Goal: Transaction & Acquisition: Purchase product/service

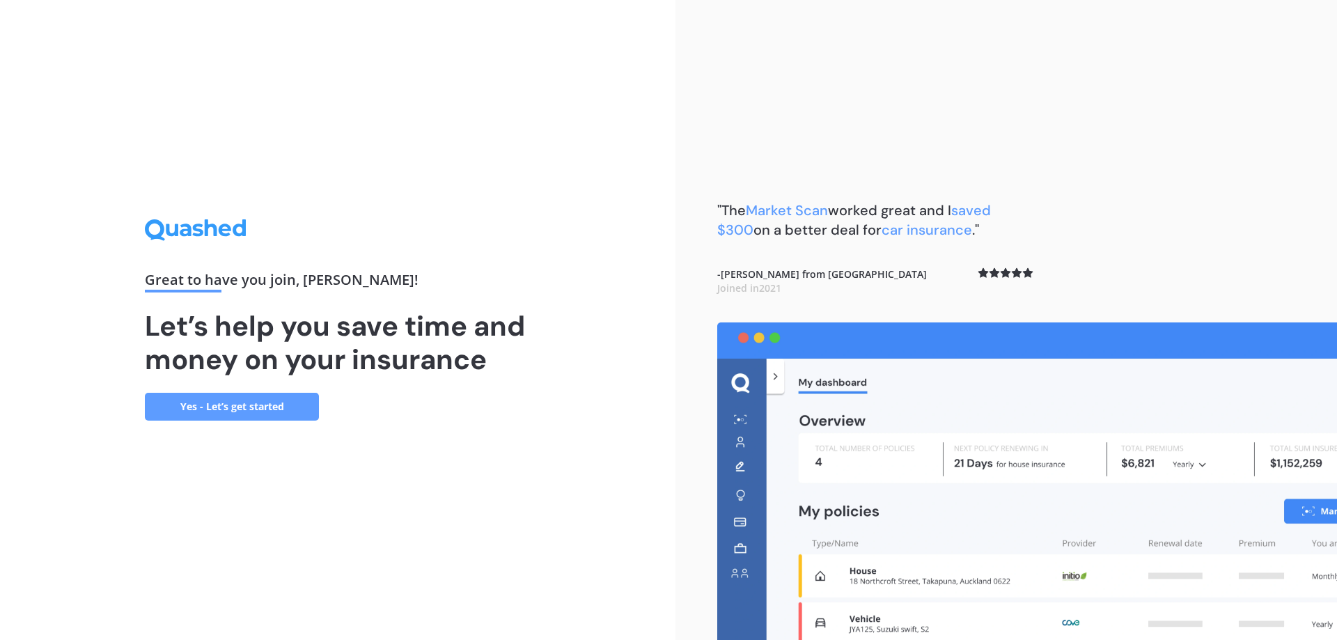
click at [250, 412] on link "Yes - Let’s get started" at bounding box center [232, 407] width 174 height 28
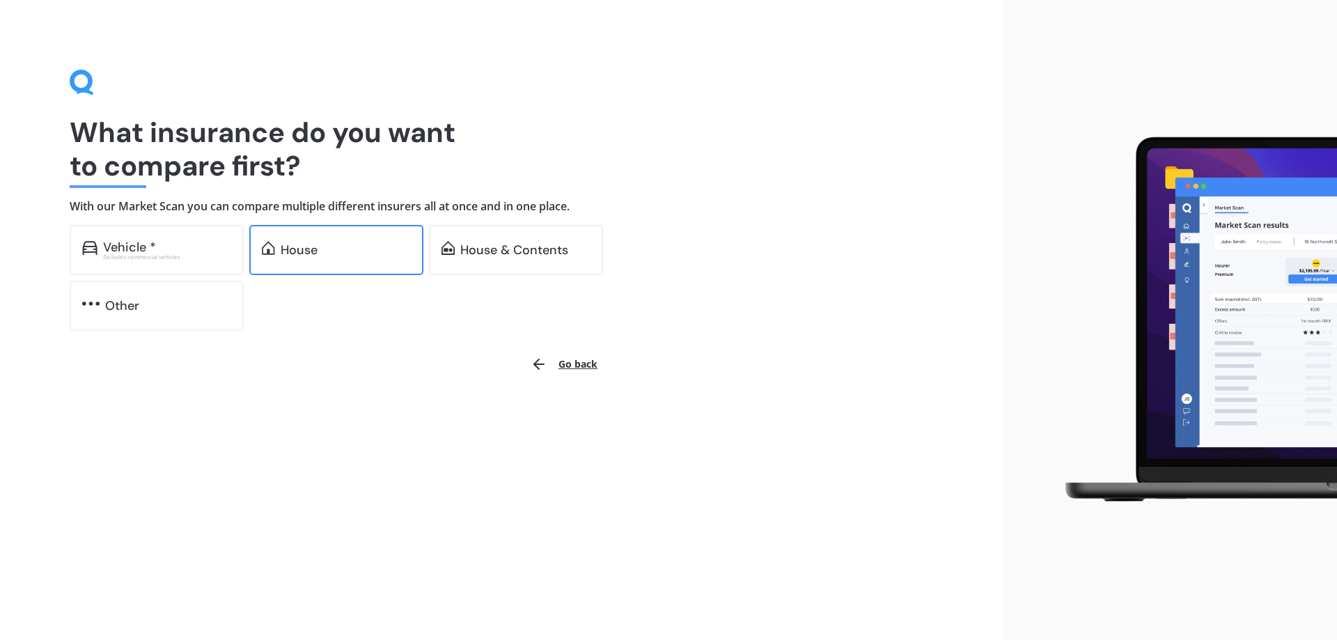
click at [299, 257] on div "House" at bounding box center [299, 250] width 37 height 14
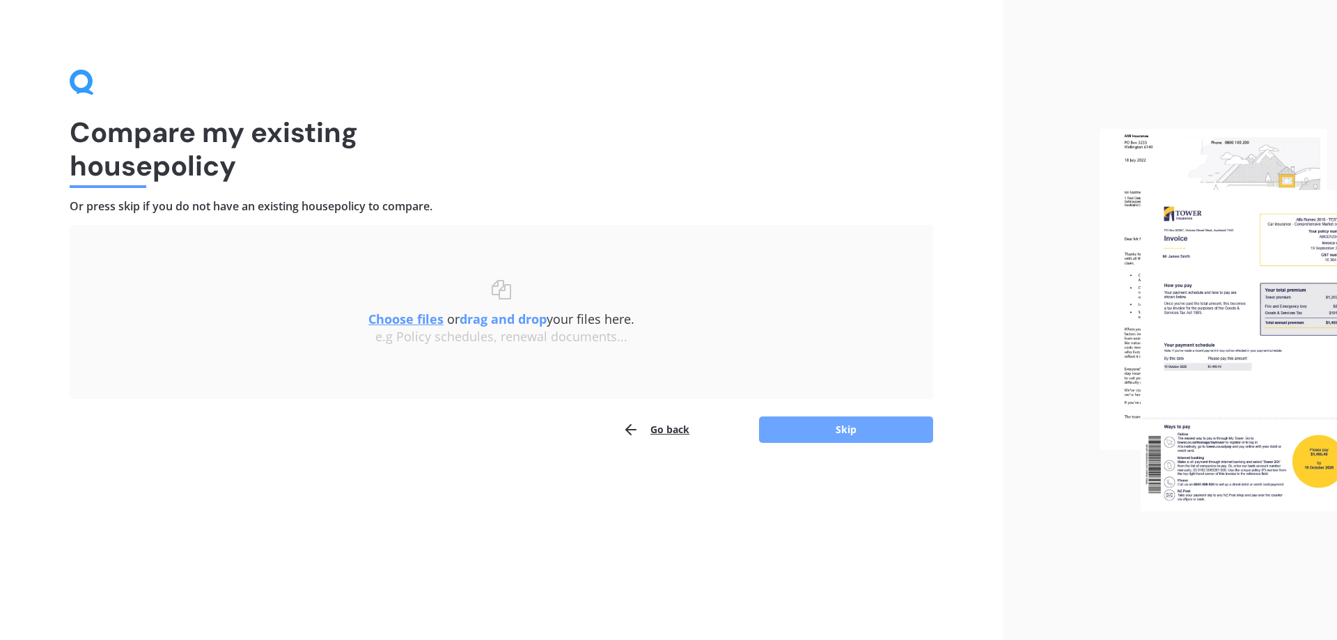
click at [885, 423] on button "Skip" at bounding box center [846, 429] width 174 height 26
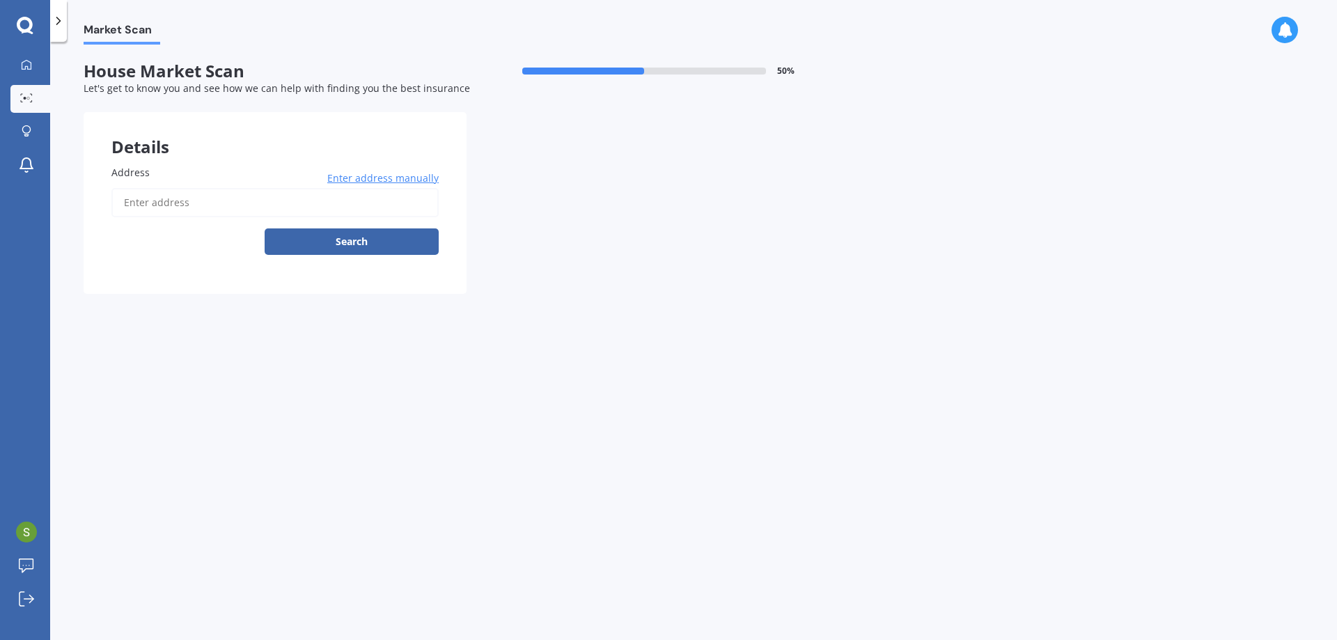
click at [201, 204] on input "Address" at bounding box center [274, 202] width 327 height 29
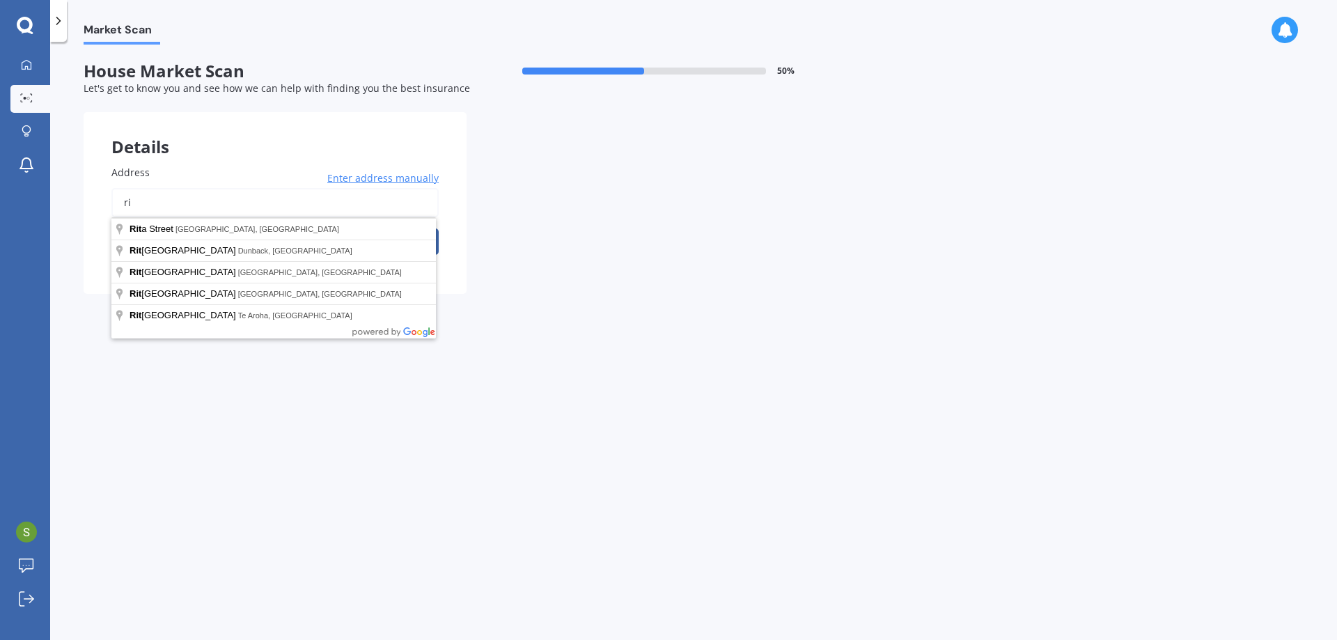
type input "r"
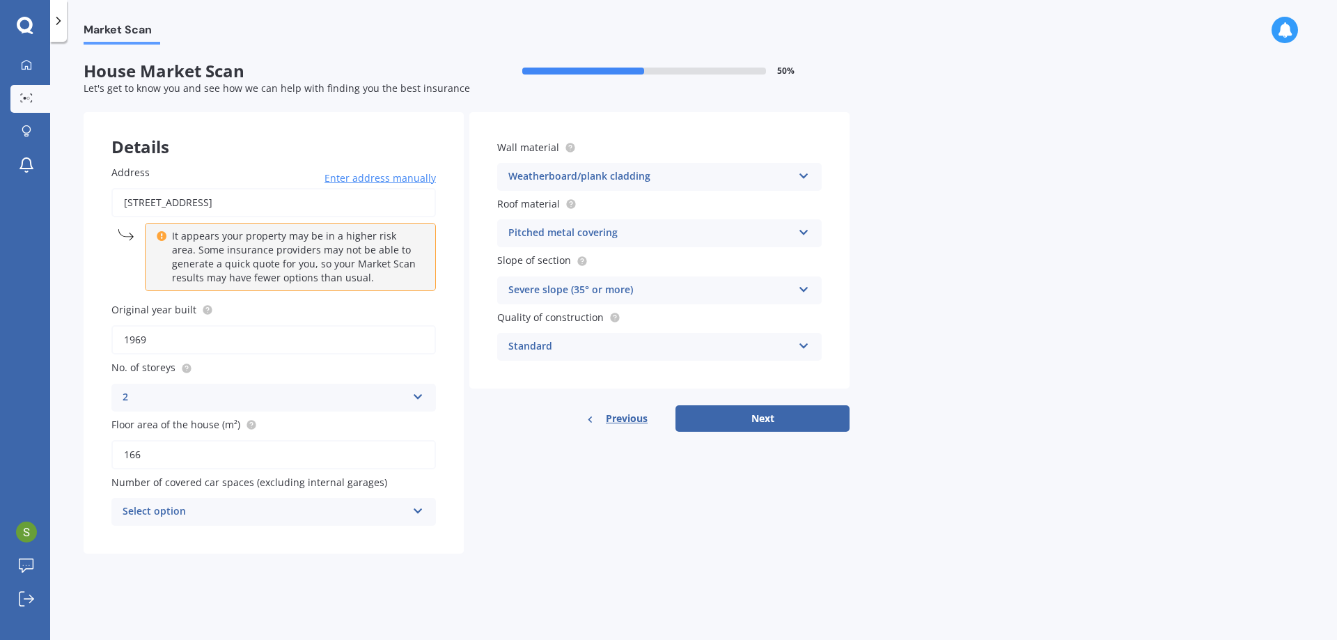
click at [230, 512] on div "Select option" at bounding box center [265, 512] width 284 height 17
click at [230, 512] on div "0" at bounding box center [265, 512] width 284 height 17
click at [287, 506] on div "Select option" at bounding box center [267, 511] width 277 height 15
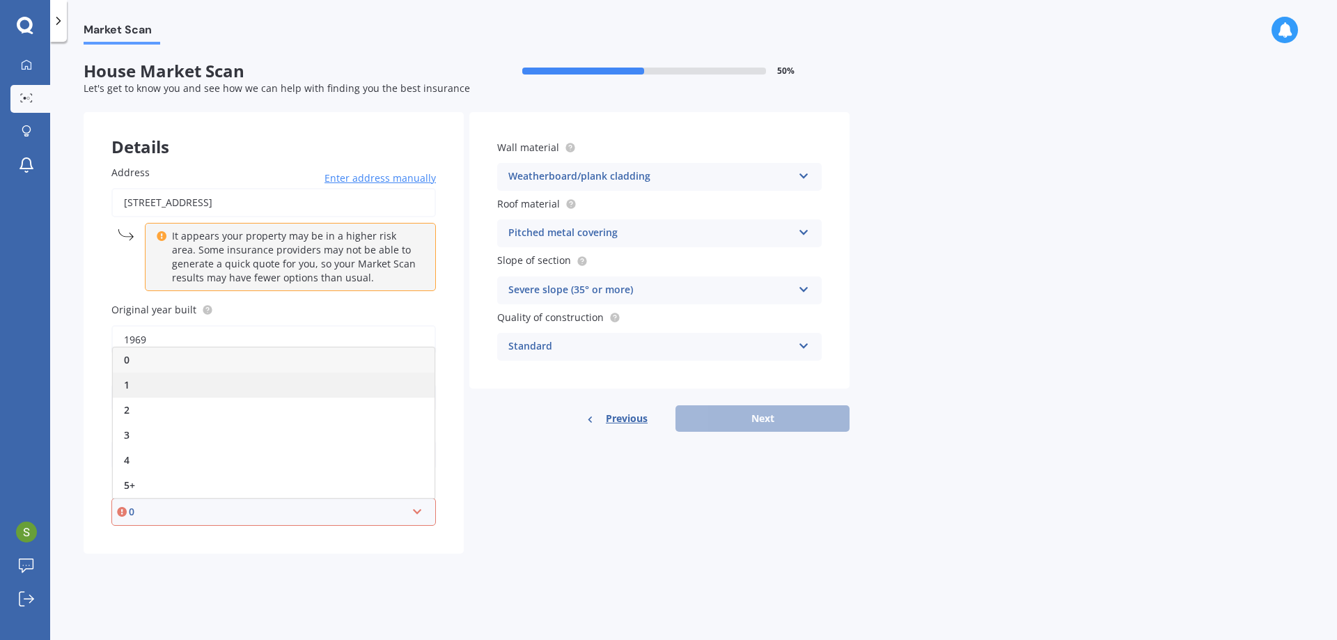
click at [139, 379] on div "1" at bounding box center [274, 385] width 322 height 25
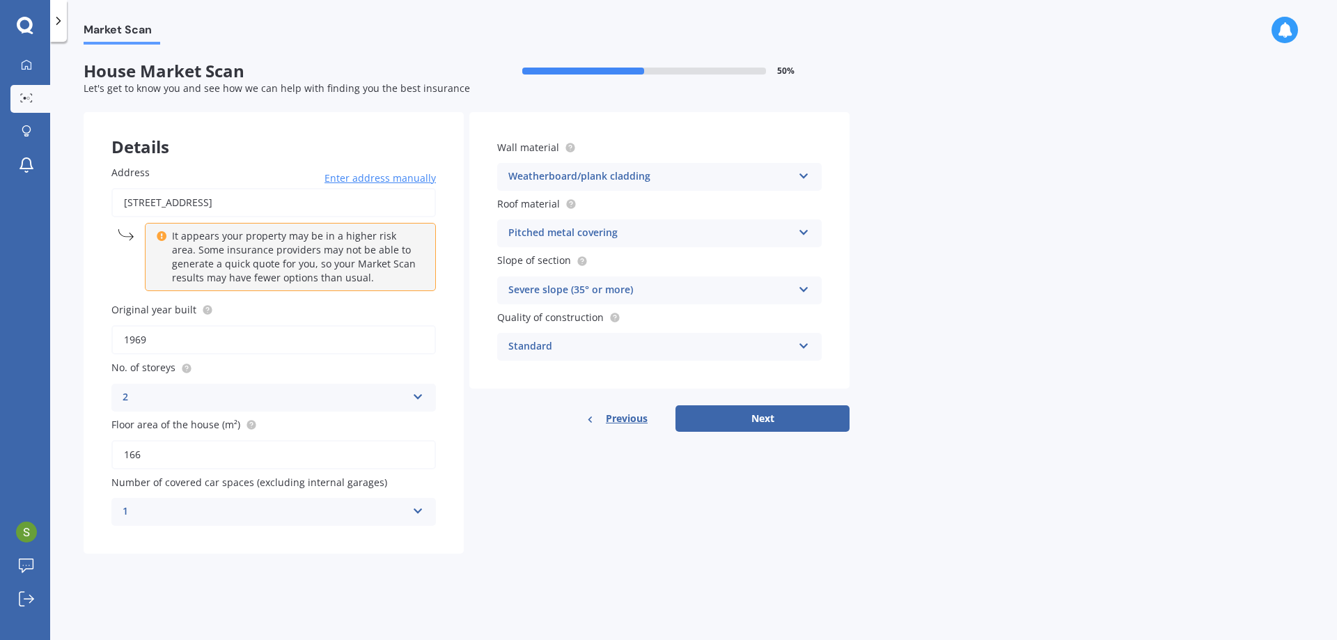
click at [570, 483] on div "Details Address 73A Amritsar Street, Khandallah, Wellington 6035 Enter address …" at bounding box center [467, 333] width 766 height 442
click at [159, 235] on icon at bounding box center [162, 234] width 10 height 10
drag, startPoint x: 141, startPoint y: 201, endPoint x: 102, endPoint y: 201, distance: 38.3
click at [102, 201] on div "Address 73A Amritsar Street, Khandallah, Wellington 6035 Enter address manually…" at bounding box center [274, 345] width 380 height 416
click at [352, 207] on input "73A Amritsar Street, Khandallah, Wellington 6035" at bounding box center [273, 202] width 325 height 29
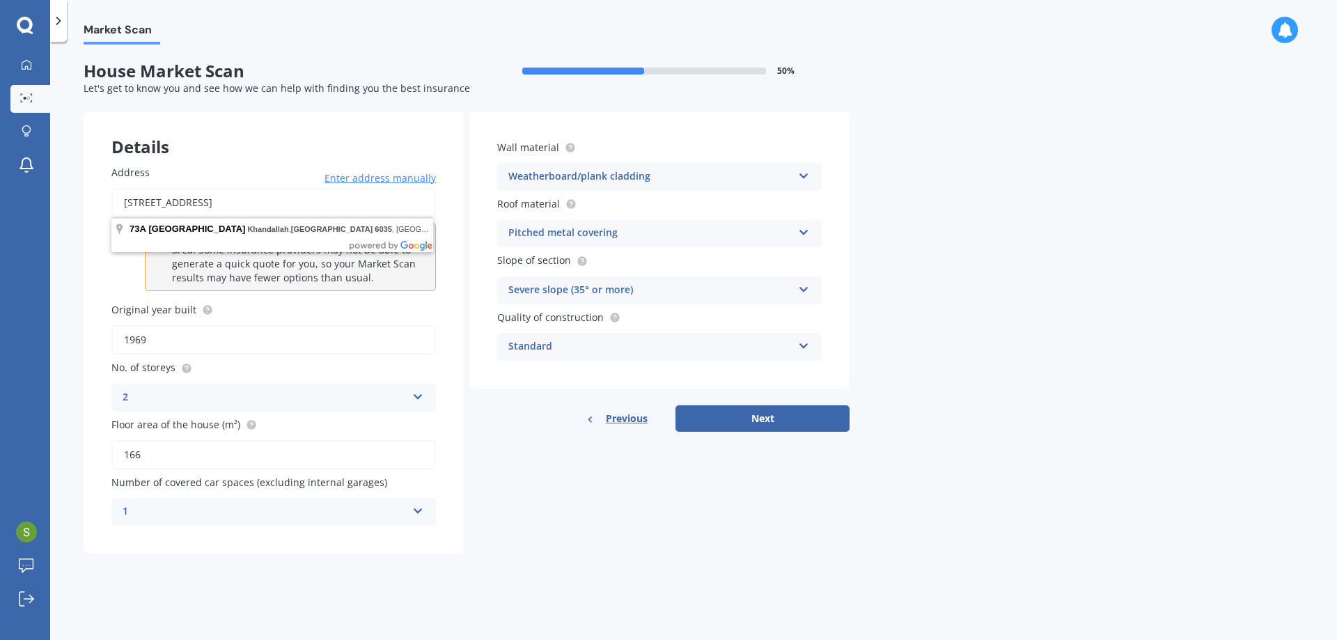
drag, startPoint x: 375, startPoint y: 201, endPoint x: -146, endPoint y: 201, distance: 520.9
click at [0, 201] on html "My Dashboard Market Scan Explore insurance Notifications Sean Xie Submit feedba…" at bounding box center [668, 320] width 1337 height 640
type input "7 Parera Grove, Heretaunga, Upper Hutt 5018"
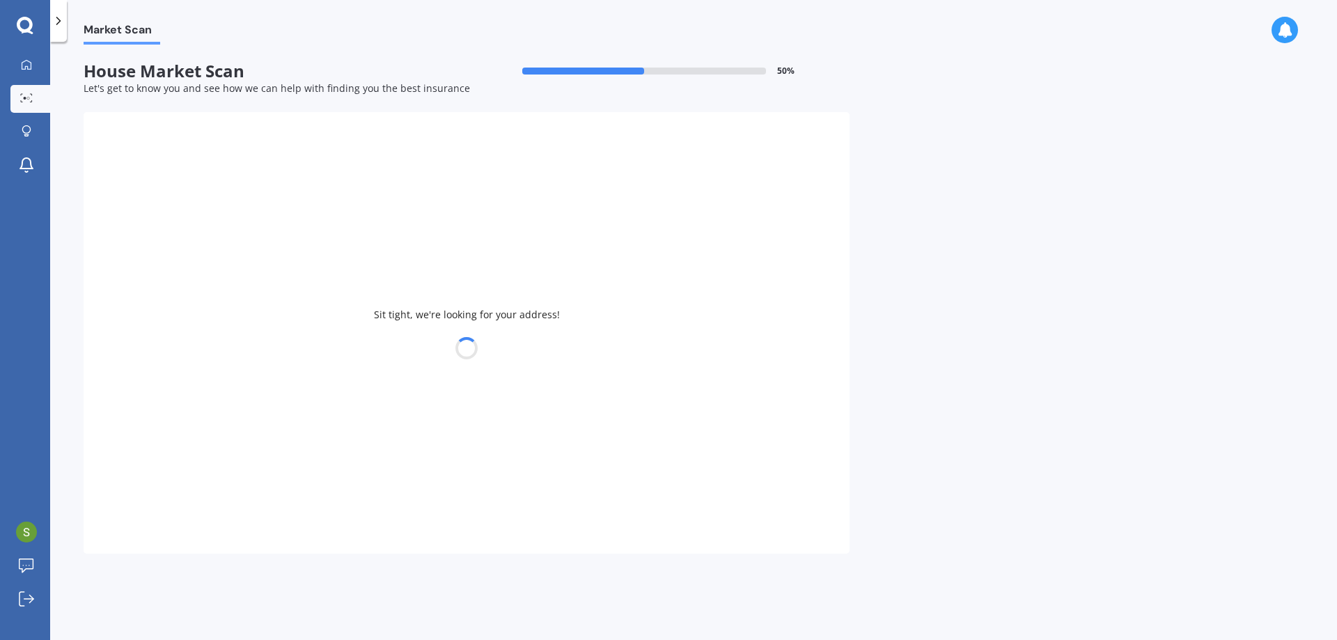
type input "1966"
type input "180"
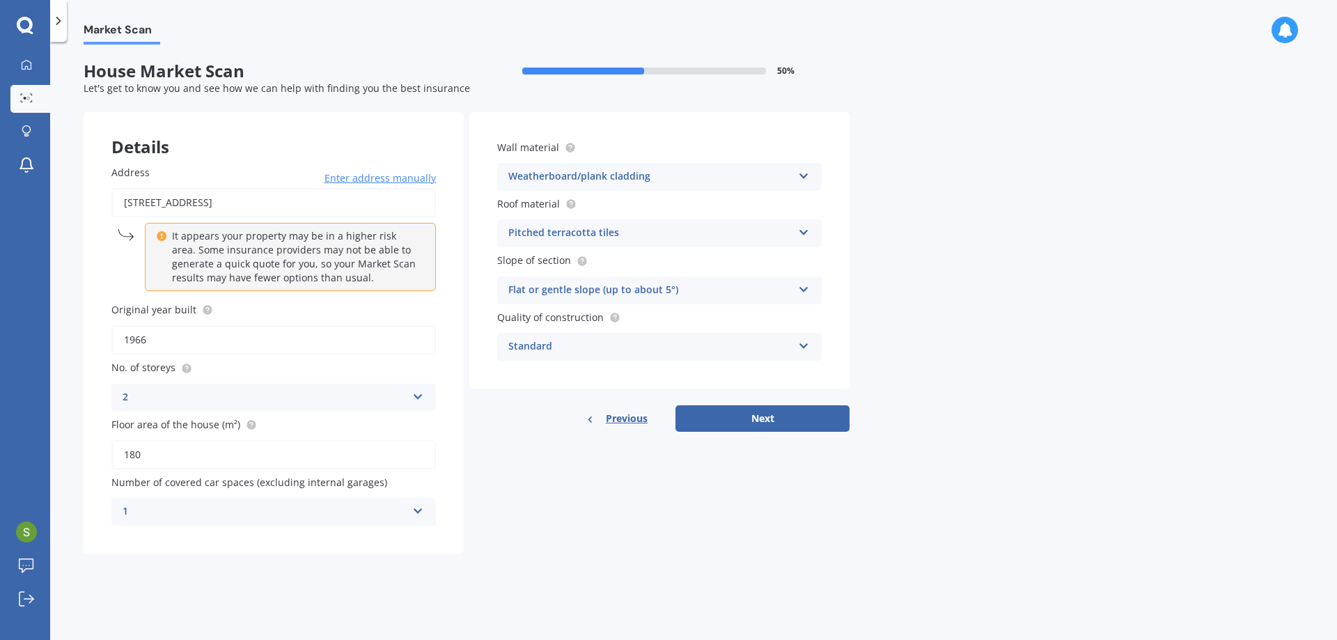
drag, startPoint x: 354, startPoint y: 201, endPoint x: -302, endPoint y: 156, distance: 656.9
click at [0, 156] on html "My Dashboard Market Scan Explore insurance Notifications Sean Xie Submit feedba…" at bounding box center [668, 320] width 1337 height 640
type input "73A Amritsar Street, Khandallah, Wellington 6035"
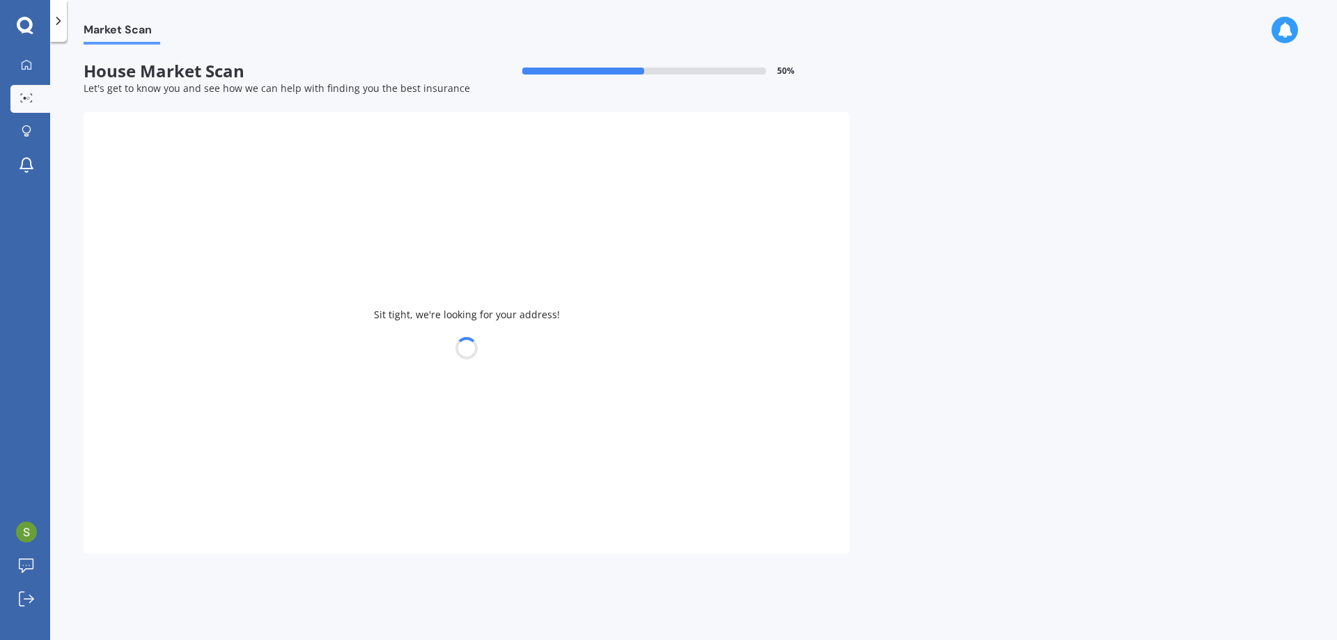
type input "1969"
type input "166"
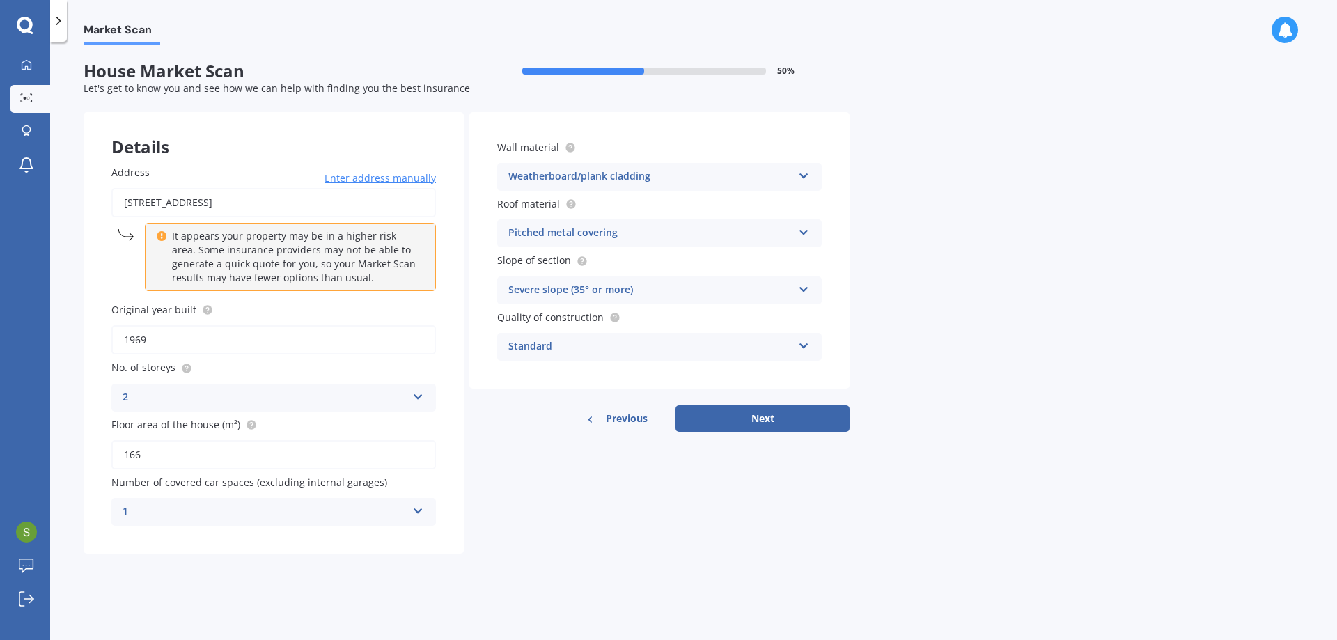
click at [524, 490] on div "Details Address 73A Amritsar Street, Khandallah, Wellington 6035 Enter address …" at bounding box center [467, 333] width 766 height 442
click at [761, 421] on button "Next" at bounding box center [763, 418] width 174 height 26
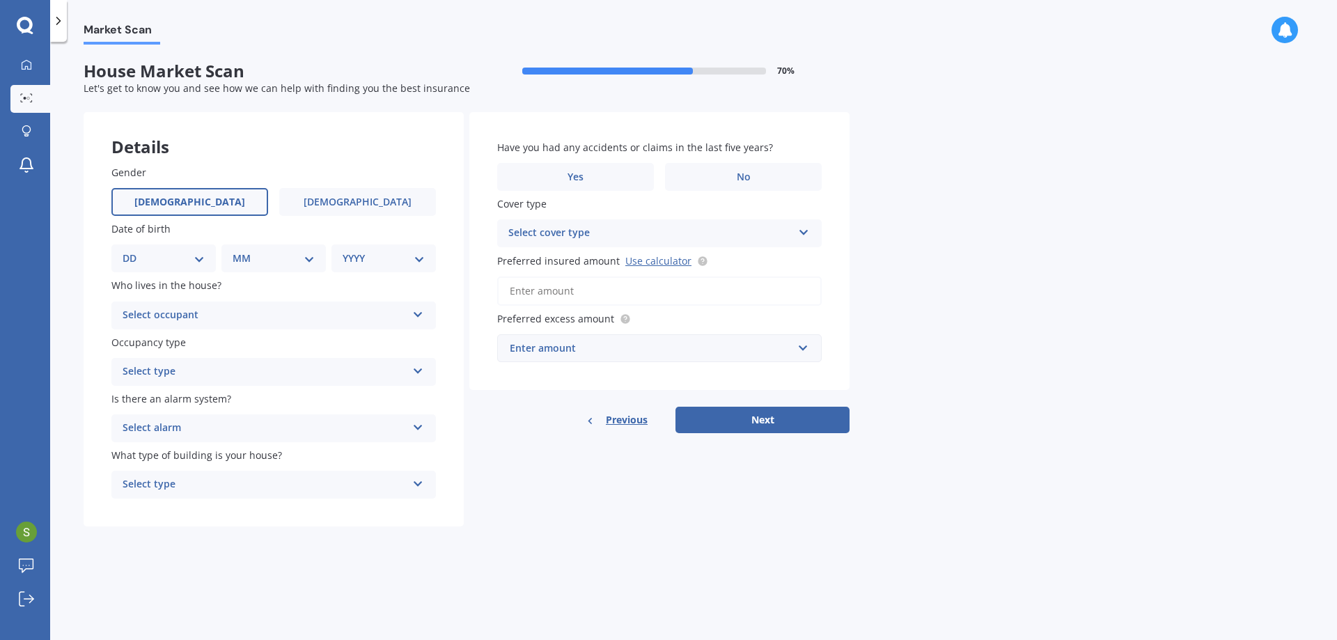
click at [211, 201] on label "Male" at bounding box center [189, 202] width 157 height 28
click at [0, 0] on input "Male" at bounding box center [0, 0] width 0 height 0
click at [199, 258] on select "DD 01 02 03 04 05 06 07 08 09 10 11 12 13 14 15 16 17 18 19 20 21 22 23 24 25 2…" at bounding box center [164, 258] width 82 height 15
select select "19"
click at [134, 251] on select "DD 01 02 03 04 05 06 07 08 09 10 11 12 13 14 15 16 17 18 19 20 21 22 23 24 25 2…" at bounding box center [164, 258] width 82 height 15
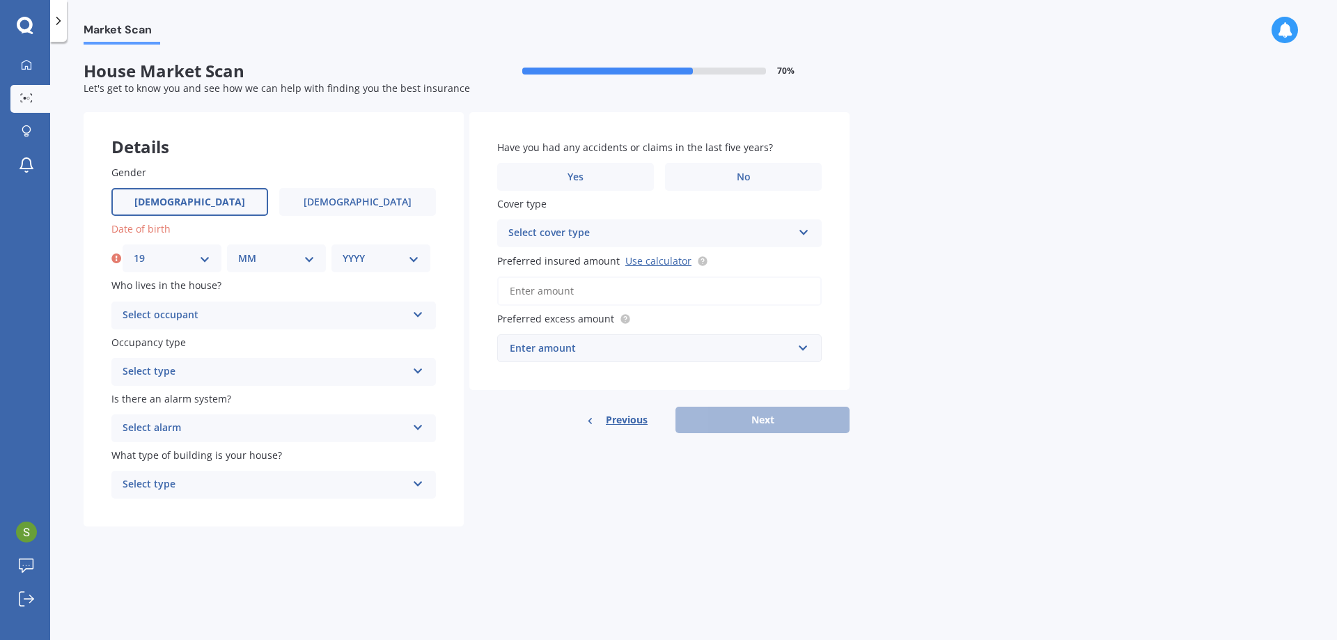
click at [270, 261] on select "MM 01 02 03 04 05 06 07 08 09 10 11 12" at bounding box center [276, 258] width 77 height 15
select select "02"
click at [238, 251] on select "MM 01 02 03 04 05 06 07 08 09 10 11 12" at bounding box center [276, 258] width 77 height 15
click at [380, 262] on select "YYYY 2009 2008 2007 2006 2005 2004 2003 2002 2001 2000 1999 1998 1997 1996 1995…" at bounding box center [381, 258] width 77 height 15
select select "1980"
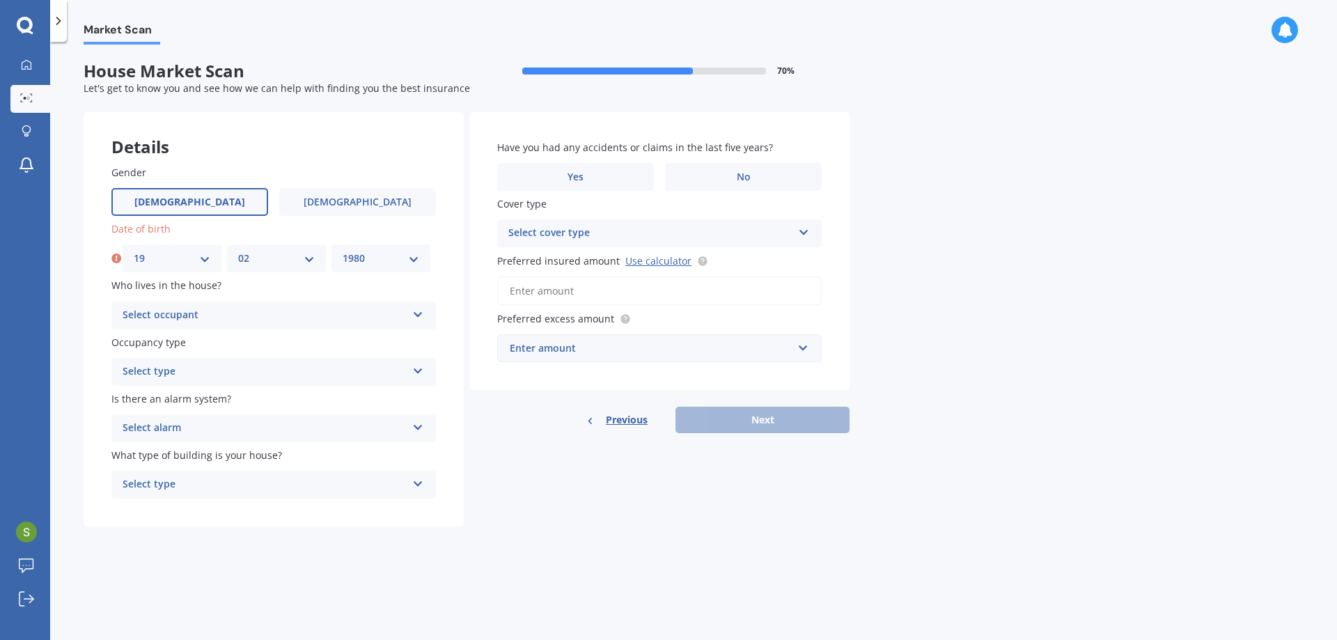
click at [343, 251] on select "YYYY 2009 2008 2007 2006 2005 2004 2003 2002 2001 2000 1999 1998 1997 1996 1995…" at bounding box center [381, 258] width 77 height 15
click at [224, 315] on div "Select occupant" at bounding box center [265, 315] width 284 height 17
click at [221, 336] on div "Owner" at bounding box center [273, 342] width 323 height 25
click at [219, 370] on div "Select type" at bounding box center [265, 372] width 284 height 17
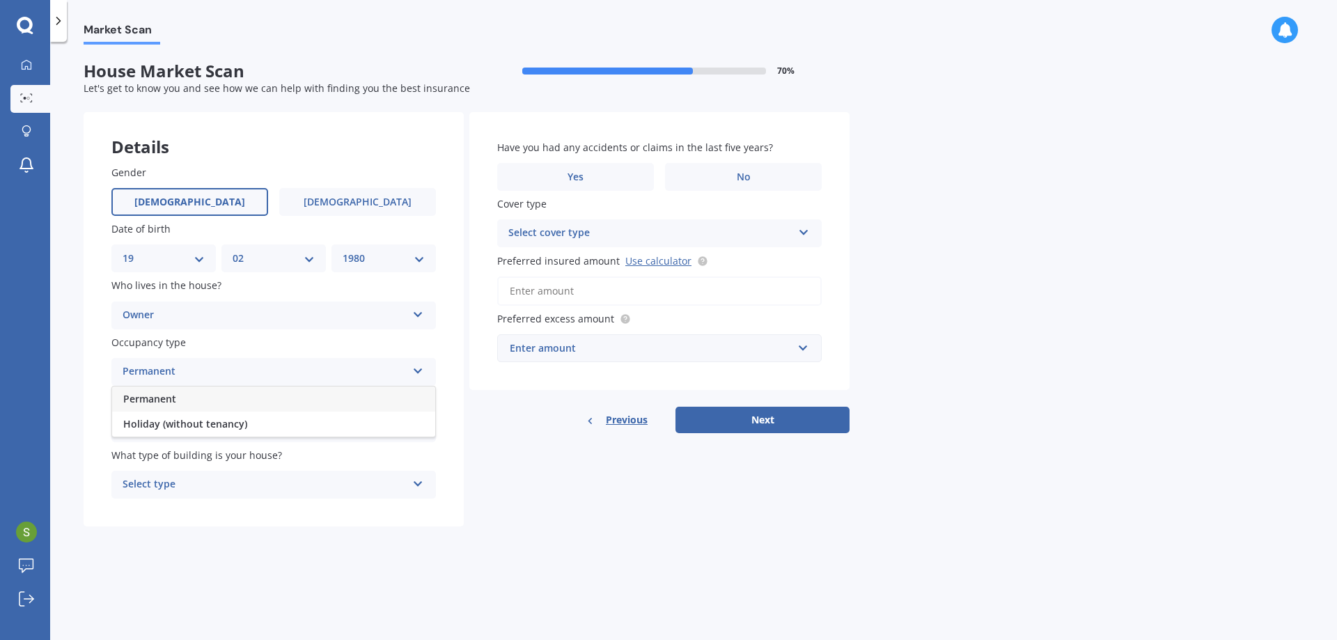
click at [188, 401] on div "Permanent" at bounding box center [273, 399] width 323 height 25
click at [198, 417] on div "Select alarm Yes, monitored Yes, not monitored No" at bounding box center [273, 428] width 325 height 28
click at [207, 485] on span "Yes, not monitored" at bounding box center [169, 480] width 92 height 13
click at [222, 481] on div "Select type" at bounding box center [265, 484] width 284 height 17
click at [212, 517] on div "Freestanding" at bounding box center [273, 511] width 323 height 25
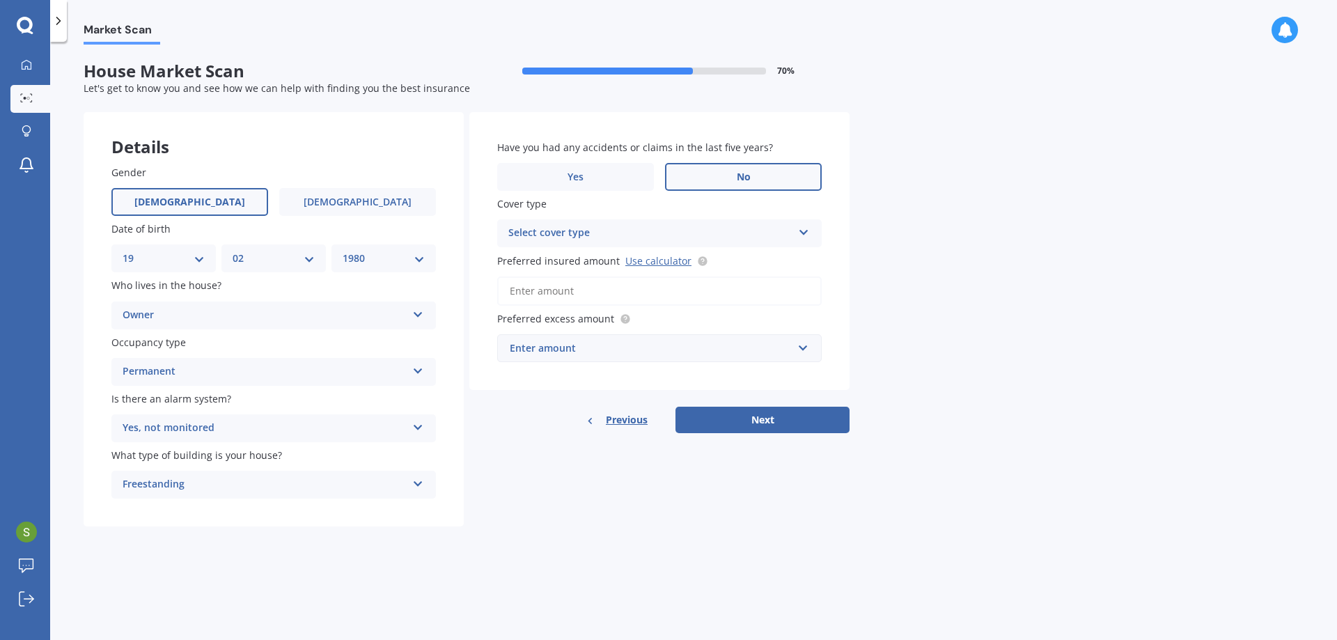
click at [709, 182] on label "No" at bounding box center [743, 177] width 157 height 28
click at [0, 0] on input "No" at bounding box center [0, 0] width 0 height 0
click at [684, 232] on div "Select cover type" at bounding box center [650, 233] width 284 height 17
click at [943, 299] on div "Market Scan House Market Scan 70 % Let's get to know you and see how we can hel…" at bounding box center [693, 344] width 1287 height 598
click at [593, 293] on input "Preferred insured amount Use calculator" at bounding box center [659, 290] width 325 height 29
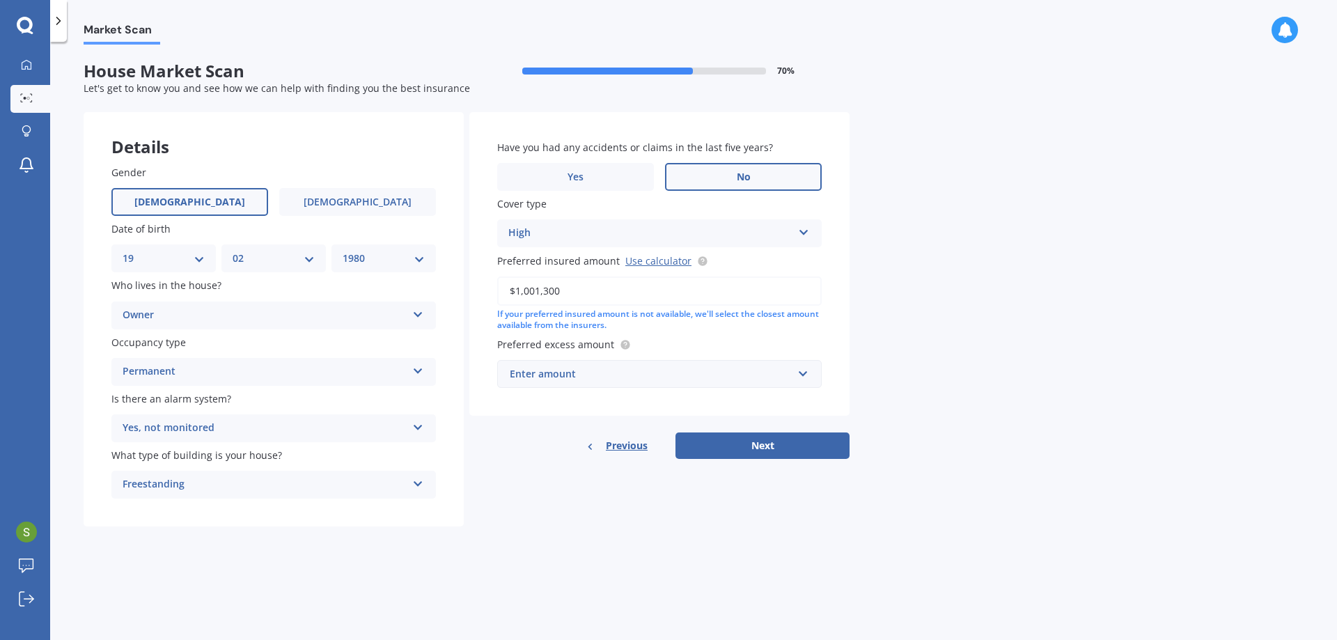
click at [554, 536] on form "House Market Scan 70 % Let's get to know you and see how we can help with findi…" at bounding box center [467, 299] width 766 height 476
click at [577, 295] on input "$1,001,300" at bounding box center [659, 290] width 325 height 29
drag, startPoint x: 597, startPoint y: 298, endPoint x: 527, endPoint y: 300, distance: 70.4
click at [527, 300] on input "$1,001,300" at bounding box center [659, 290] width 325 height 29
type input "$1,013,000"
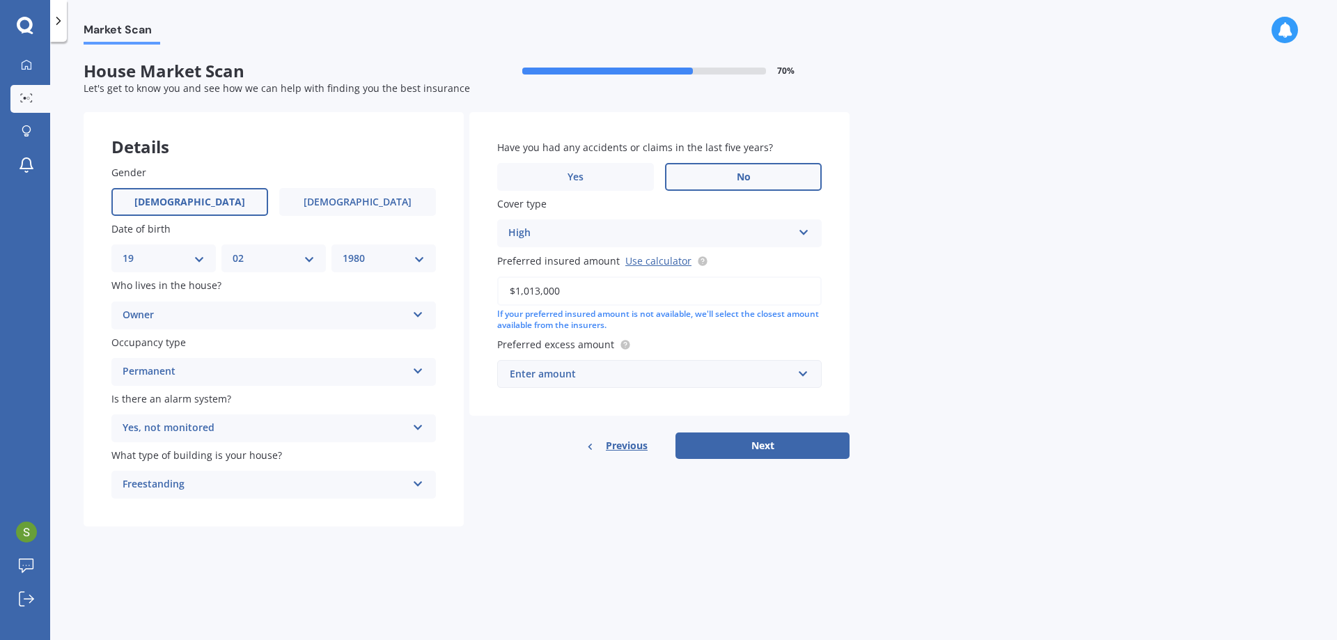
click at [577, 541] on div "Market Scan House Market Scan 70 % Let's get to know you and see how we can hel…" at bounding box center [693, 344] width 1287 height 598
click at [616, 368] on div "Enter amount" at bounding box center [651, 373] width 283 height 15
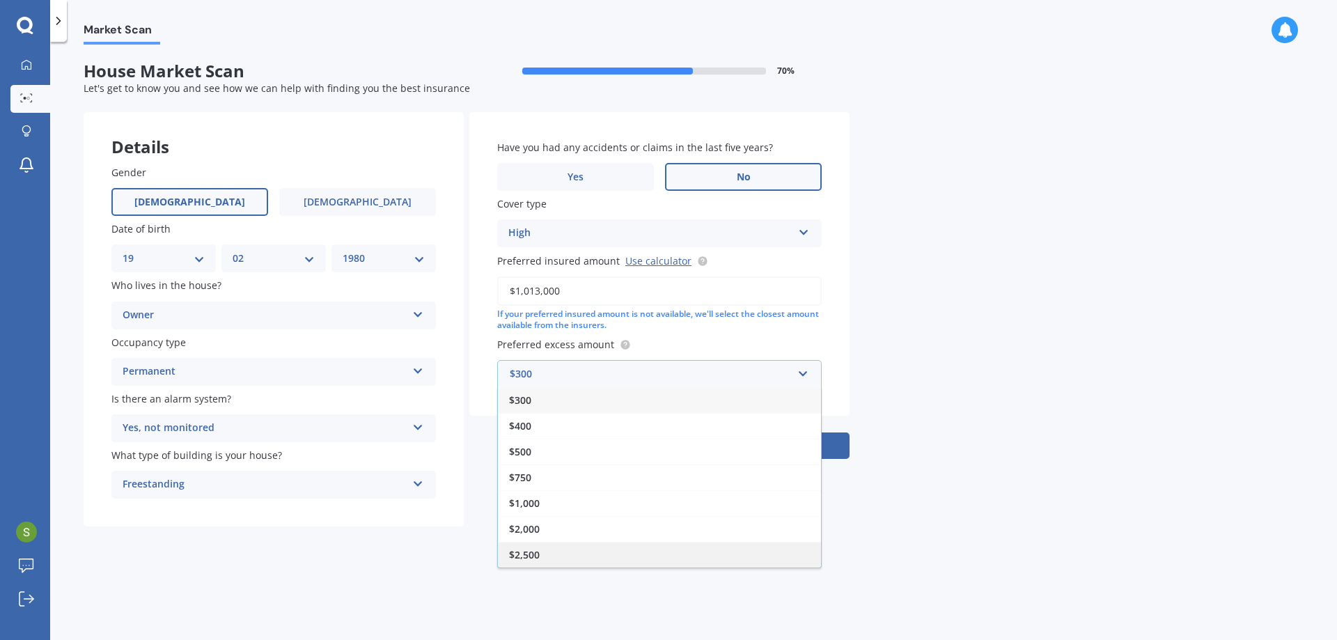
click at [549, 552] on div "$2,500" at bounding box center [659, 555] width 323 height 26
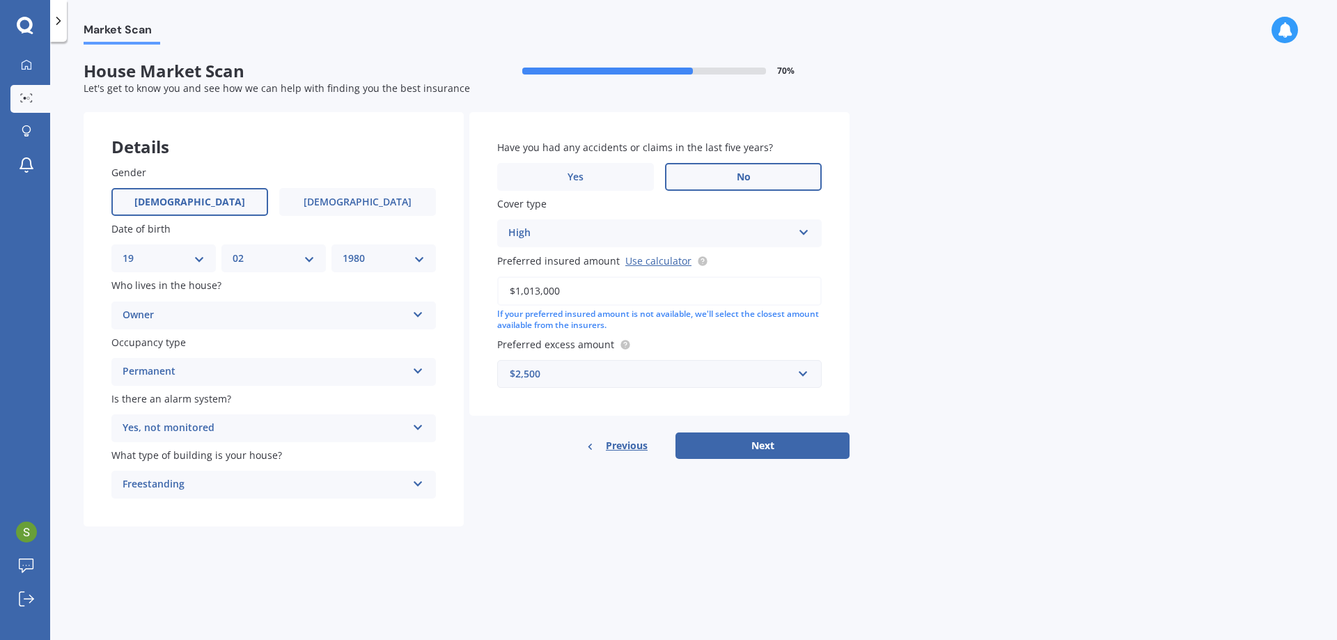
click at [972, 552] on div "Market Scan House Market Scan 70 % Let's get to know you and see how we can hel…" at bounding box center [693, 344] width 1287 height 598
click at [777, 451] on button "Next" at bounding box center [763, 445] width 174 height 26
select select "19"
select select "02"
select select "1980"
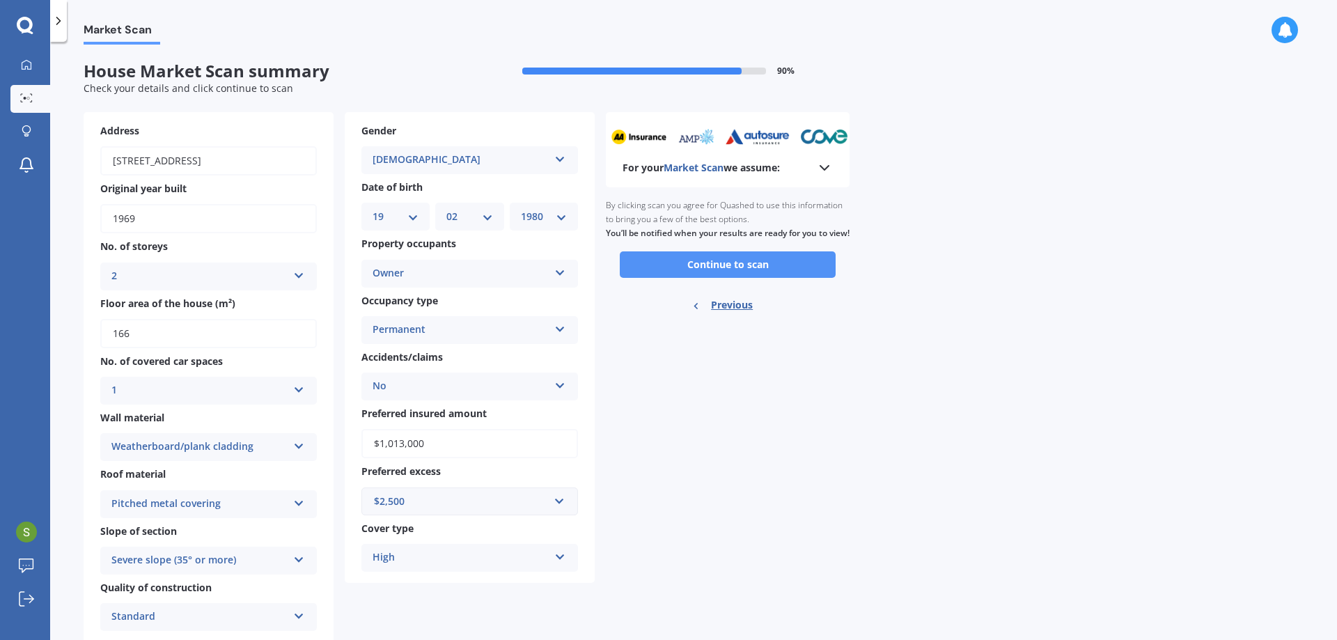
click at [757, 278] on button "Continue to scan" at bounding box center [728, 264] width 216 height 26
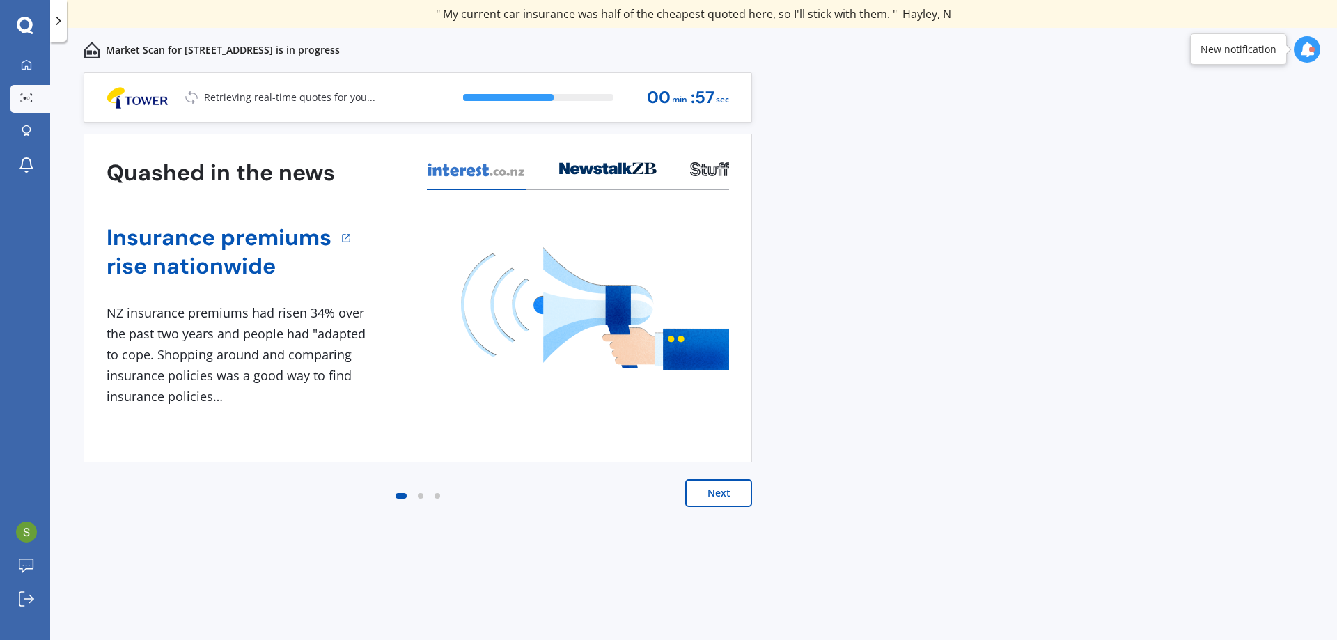
click at [713, 492] on button "Next" at bounding box center [718, 493] width 67 height 28
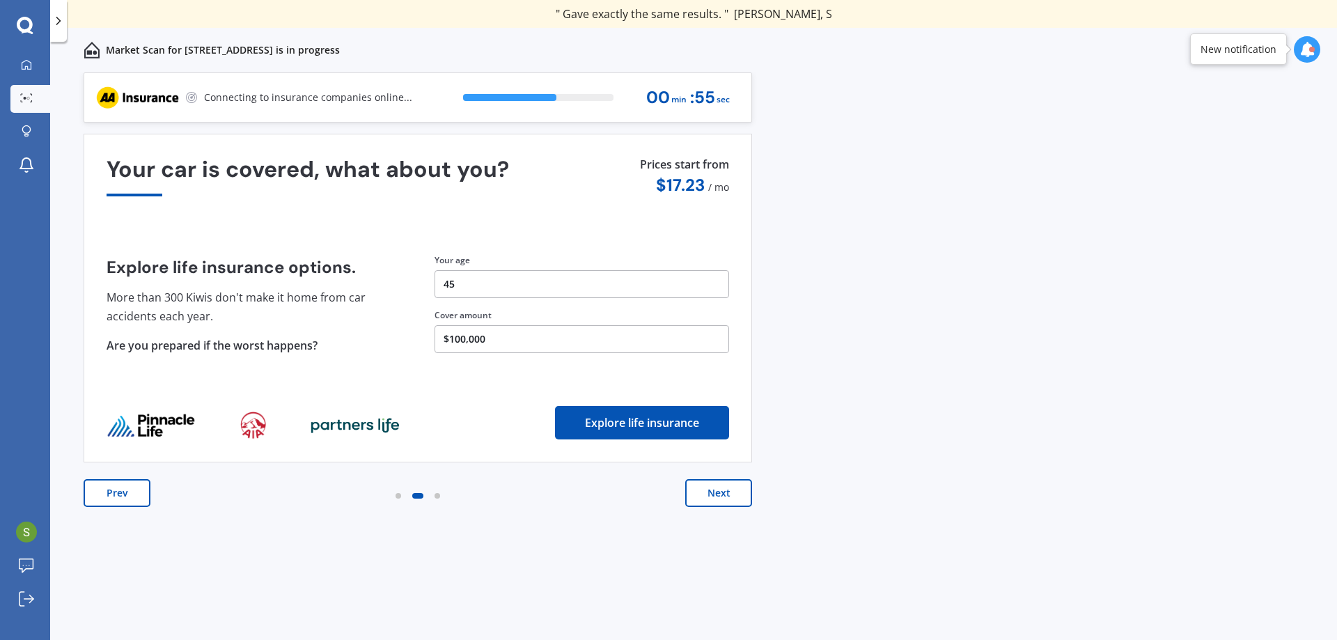
click at [713, 492] on button "Next" at bounding box center [718, 493] width 67 height 28
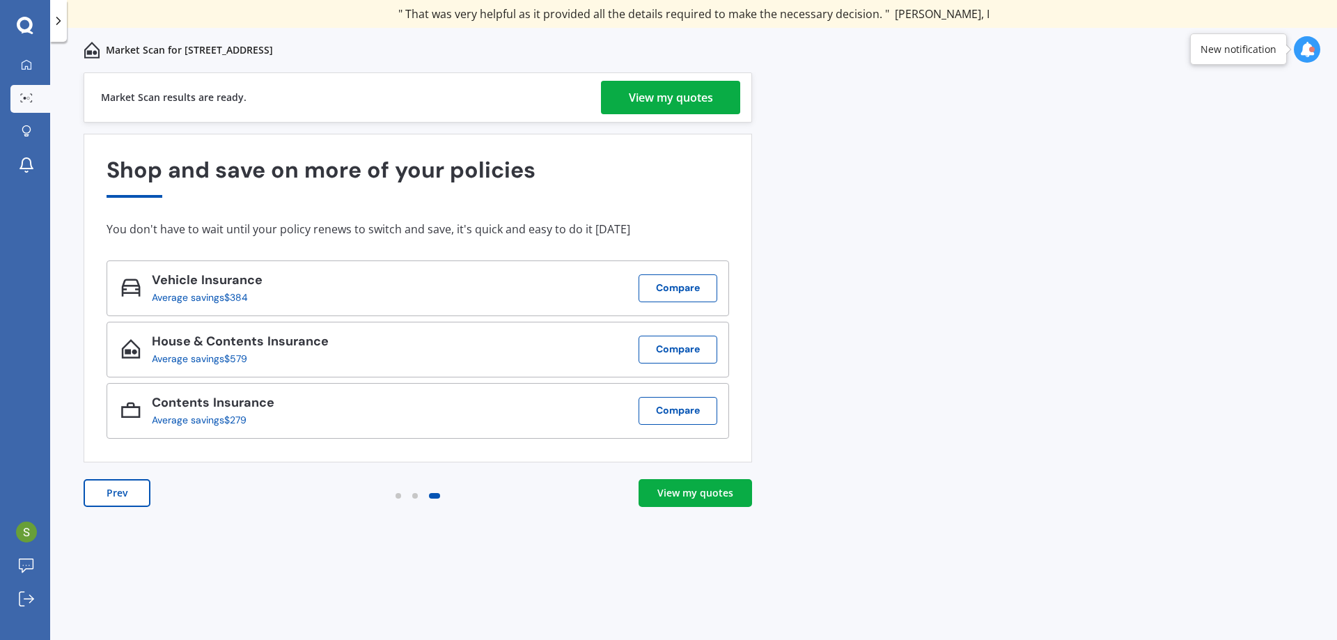
click at [671, 94] on div "View my quotes" at bounding box center [671, 97] width 84 height 33
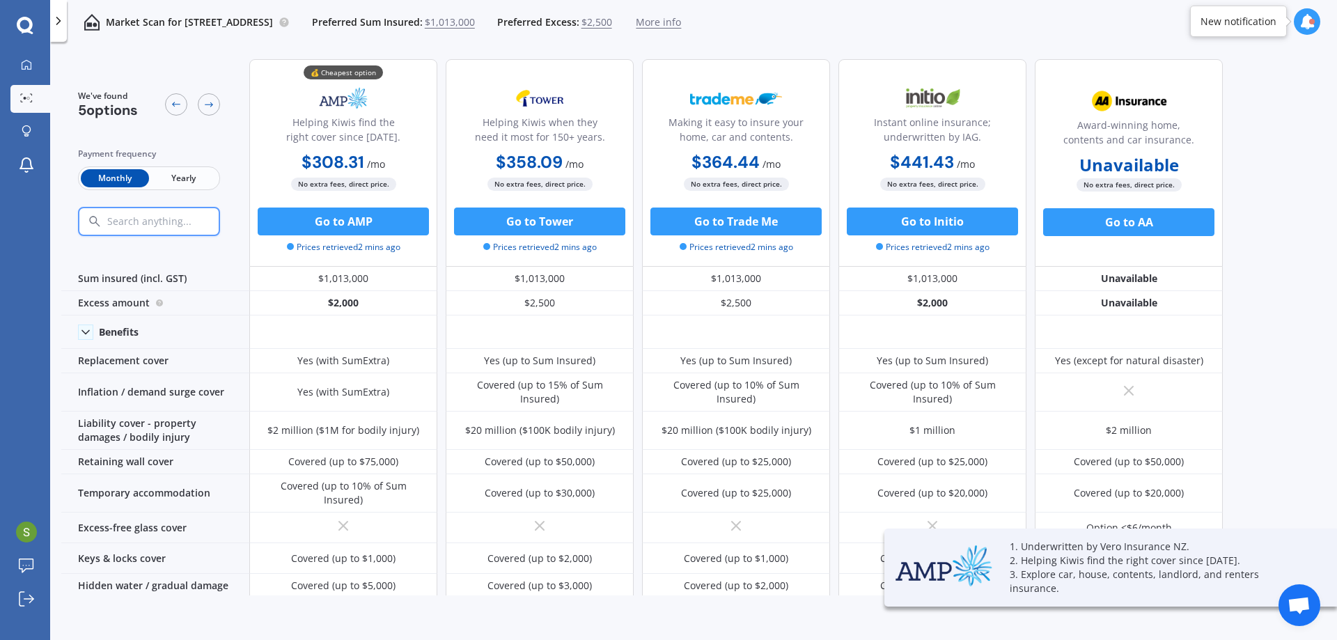
click at [184, 176] on span "Yearly" at bounding box center [183, 178] width 68 height 18
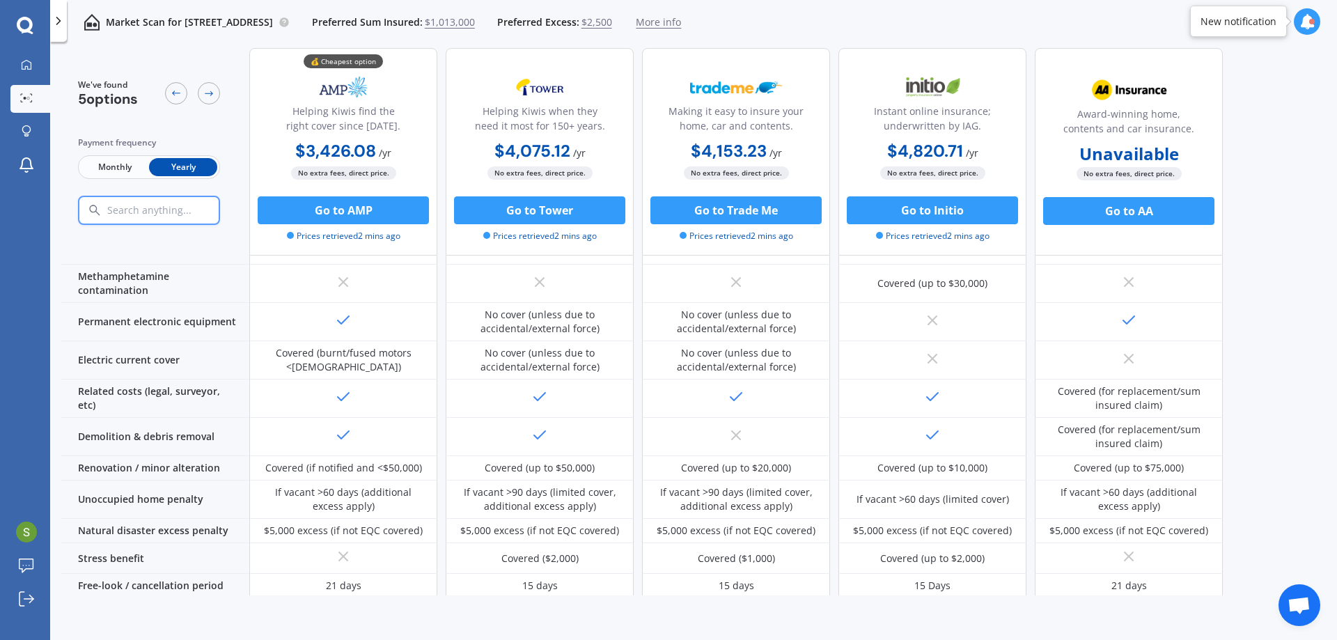
scroll to position [521, 0]
